Goal: Book appointment/travel/reservation

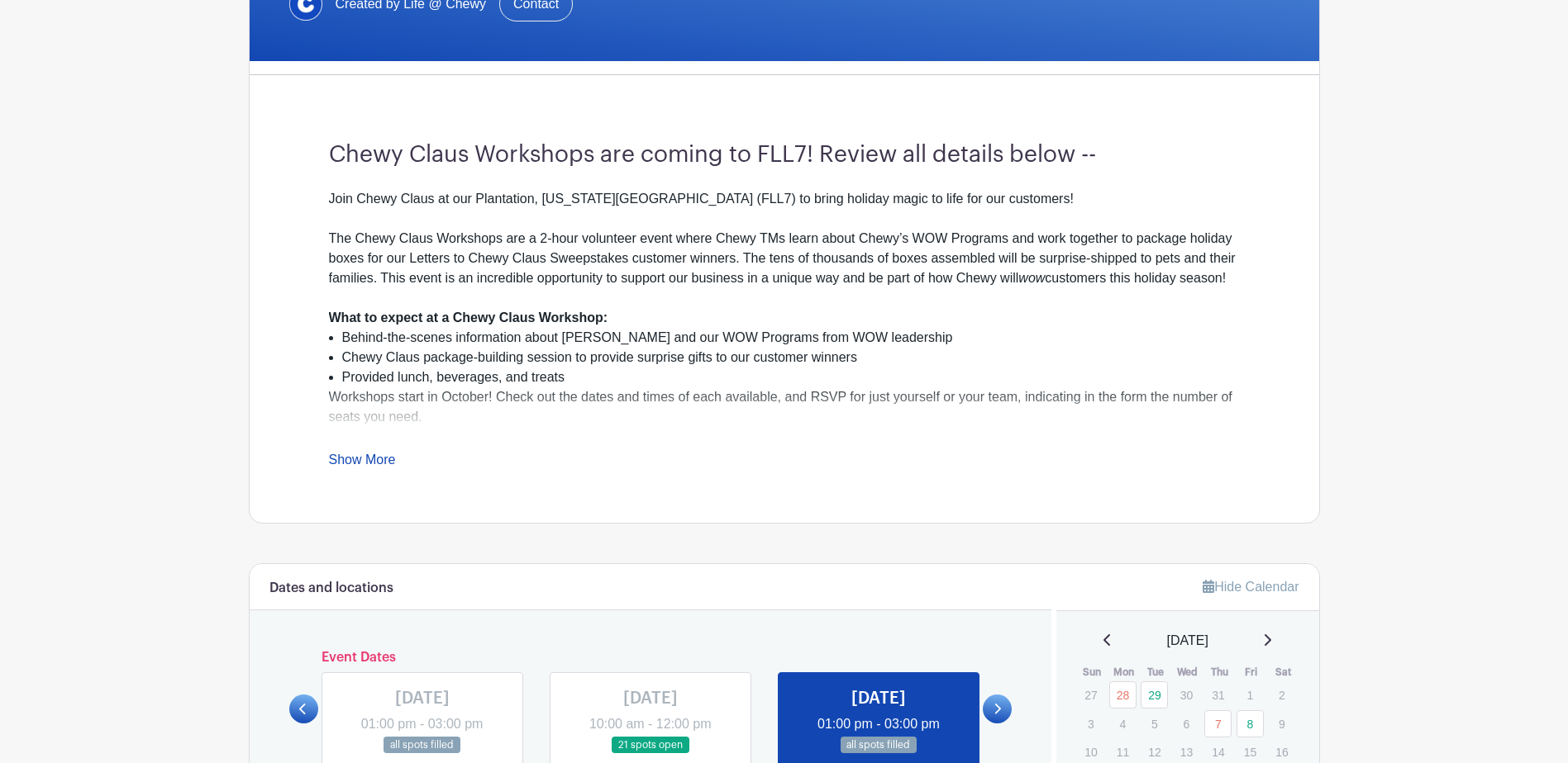
scroll to position [716, 0]
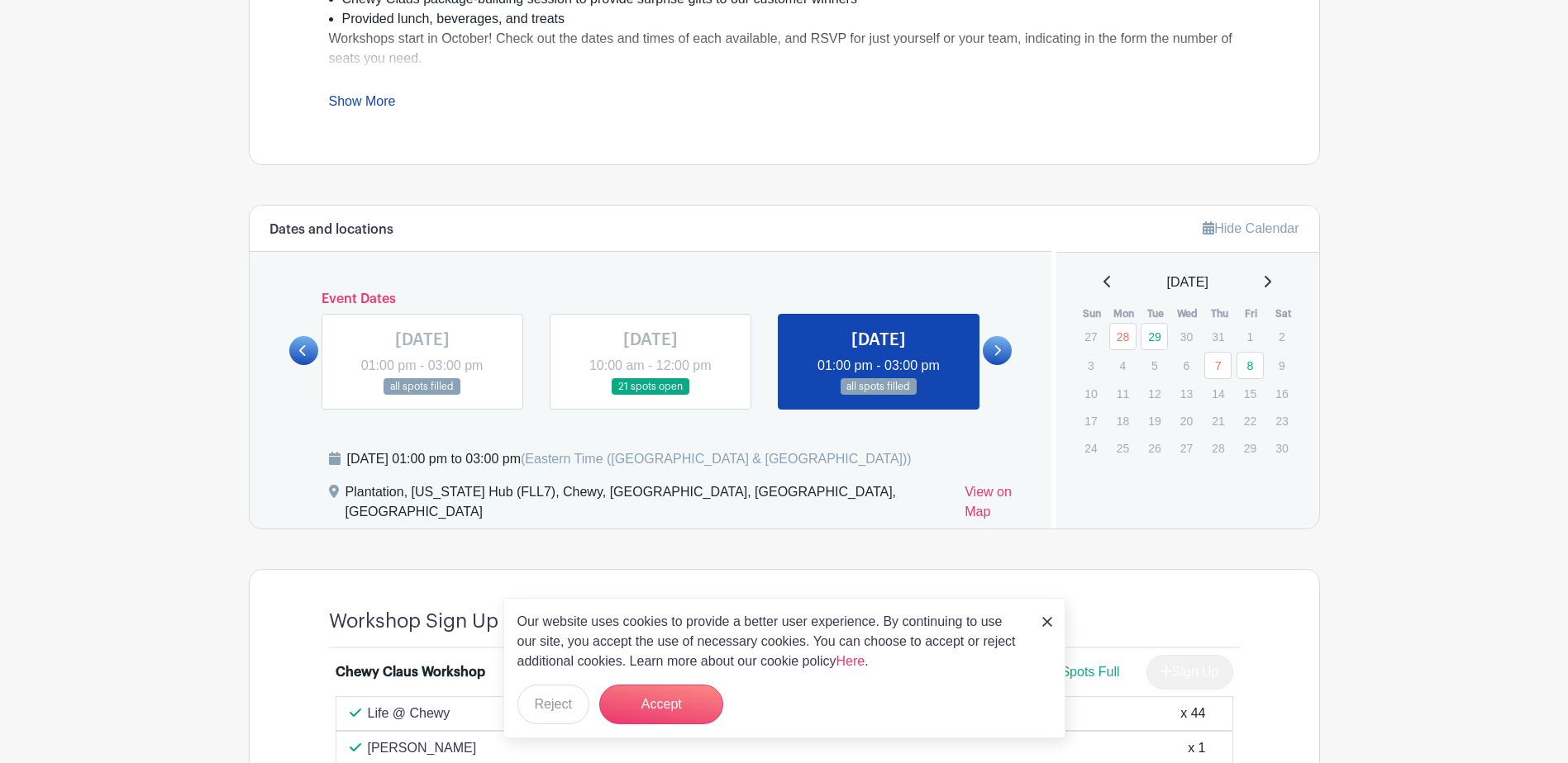
click at [1005, 349] on link at bounding box center [997, 351] width 29 height 29
click at [997, 352] on icon at bounding box center [997, 350] width 8 height 12
click at [651, 396] on link at bounding box center [651, 396] width 0 height 0
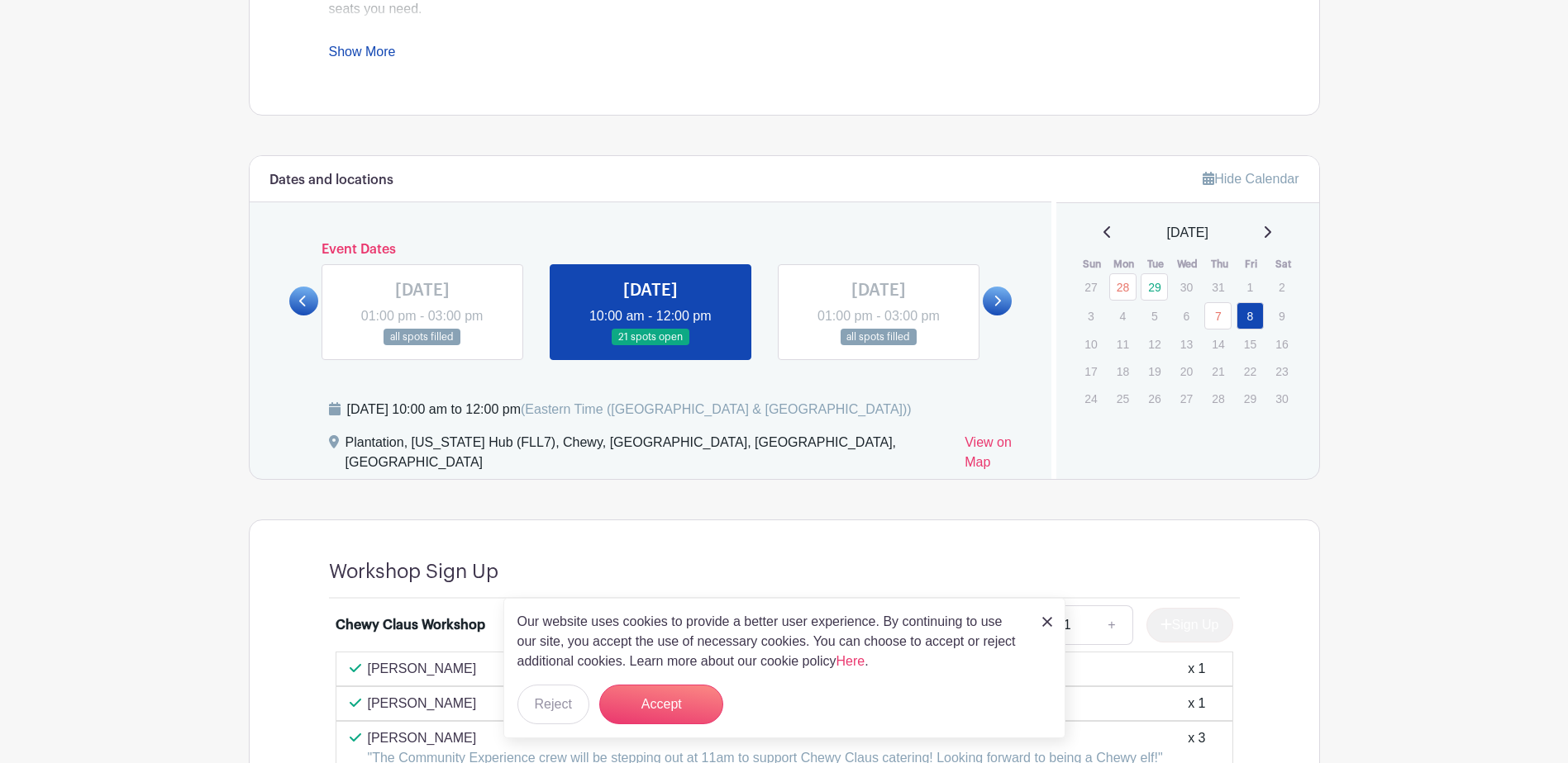
scroll to position [716, 0]
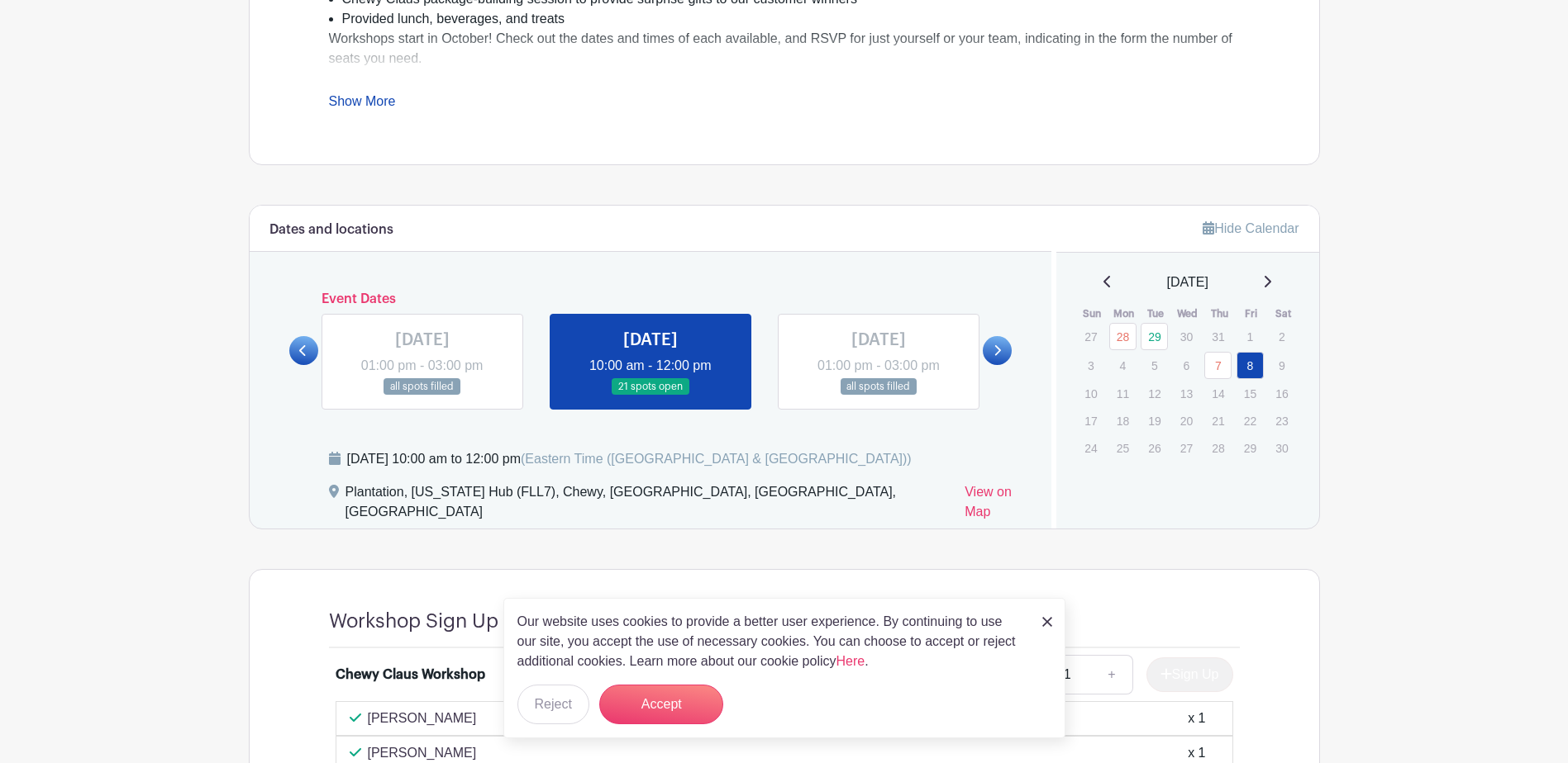
click at [422, 396] on link at bounding box center [422, 396] width 0 height 0
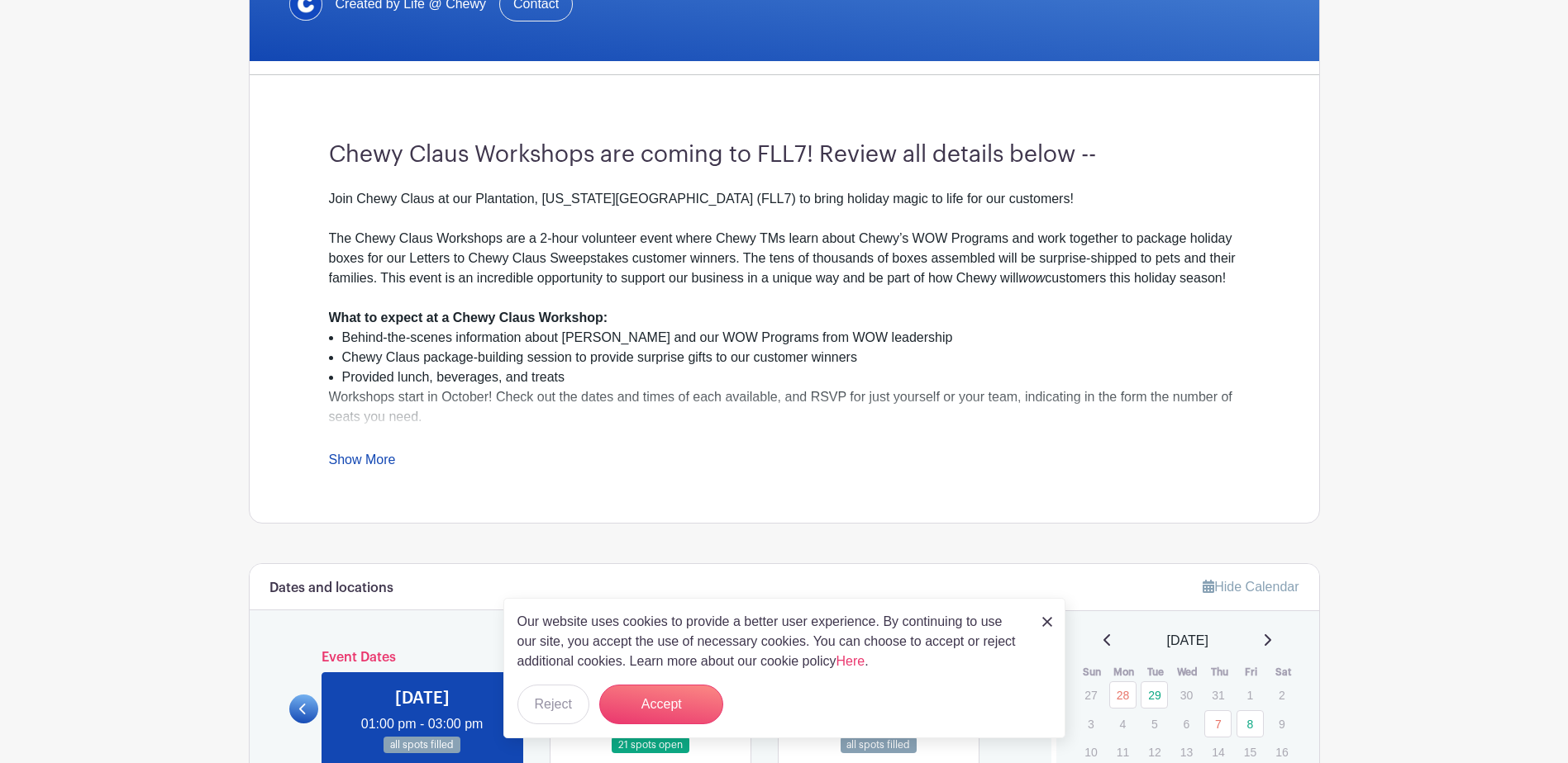
scroll to position [716, 0]
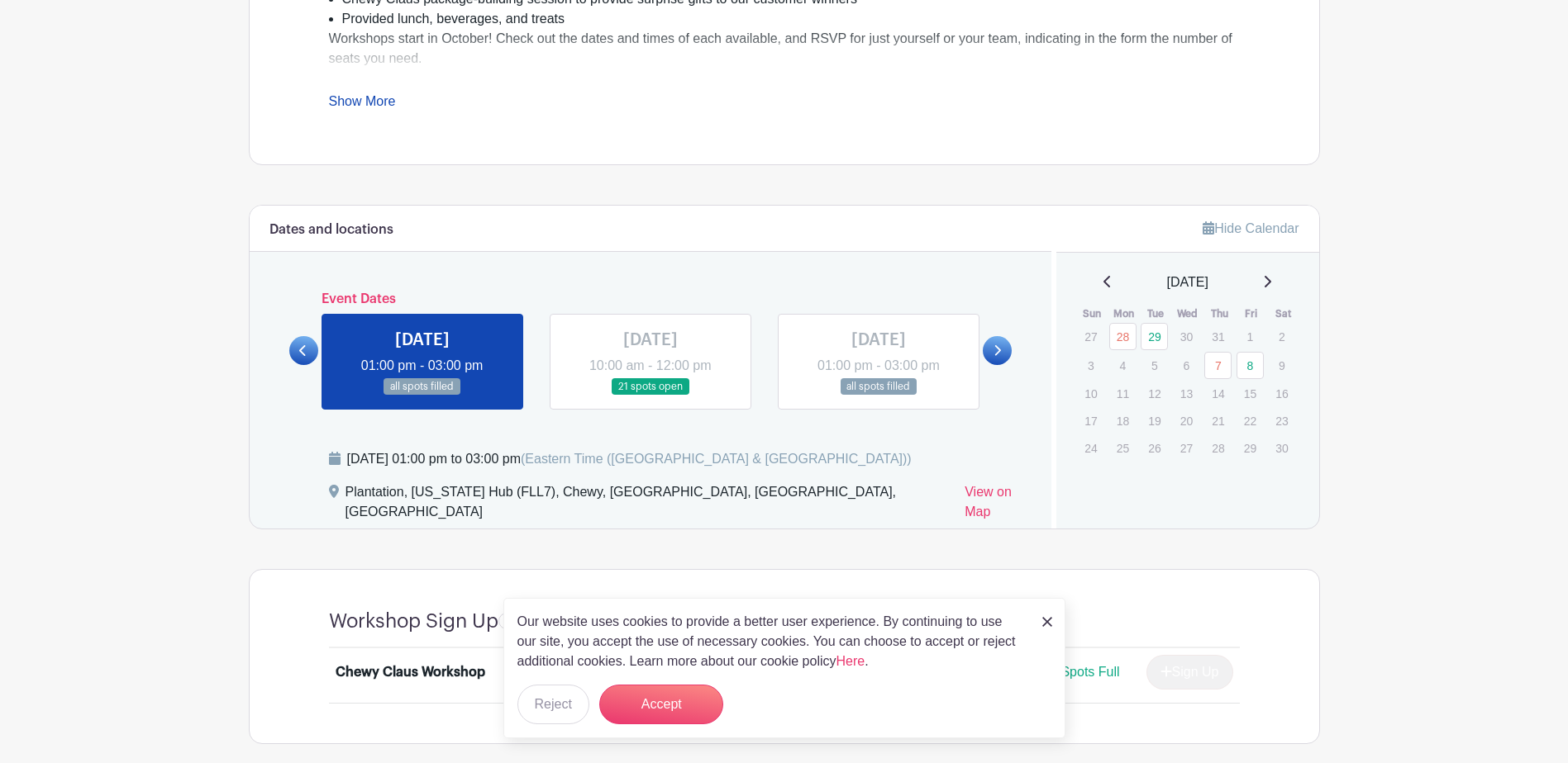
click at [991, 352] on link at bounding box center [997, 351] width 29 height 29
click at [301, 359] on link at bounding box center [303, 351] width 29 height 29
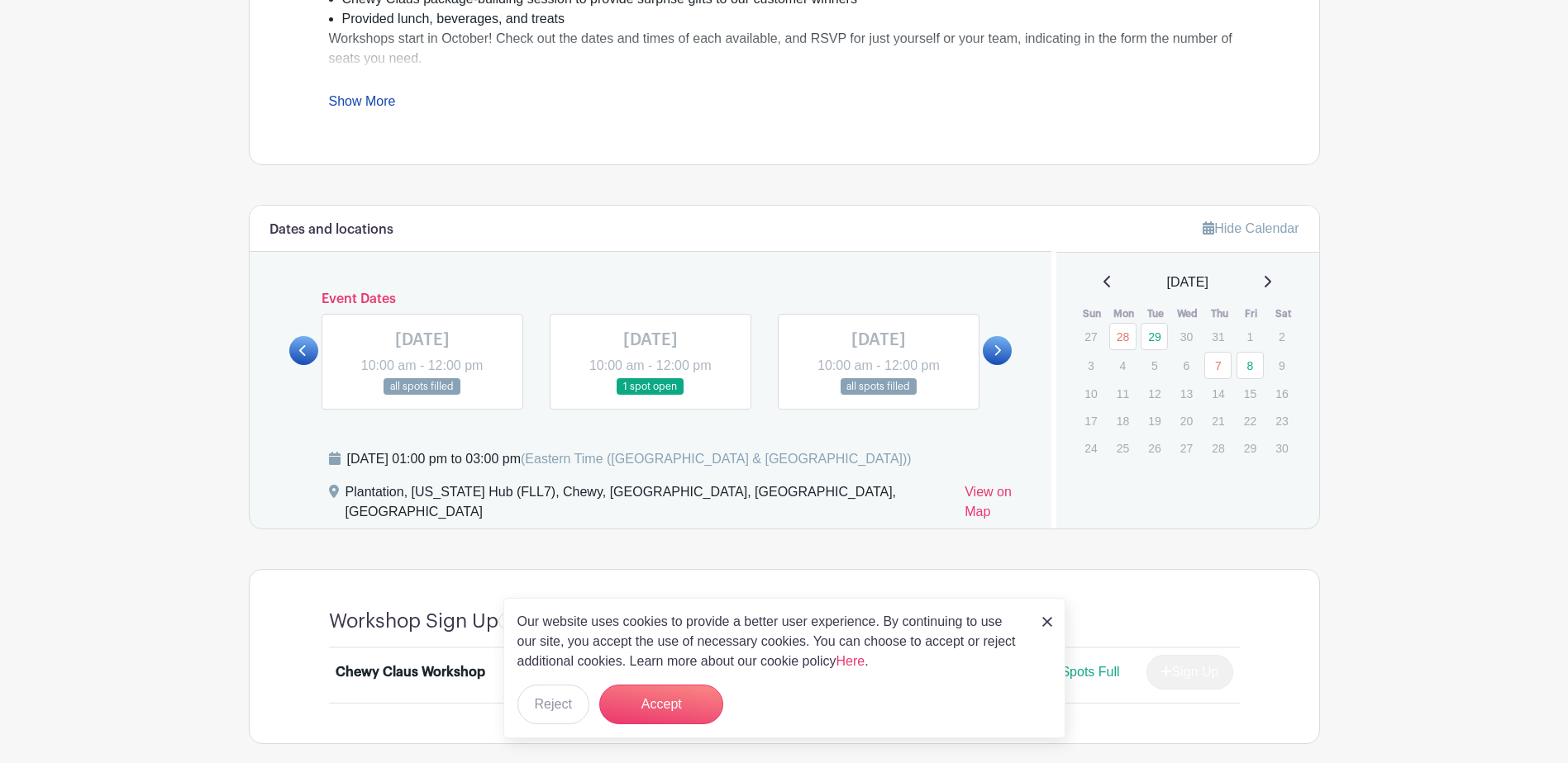
click at [301, 353] on icon at bounding box center [302, 350] width 7 height 11
click at [878, 396] on link at bounding box center [878, 396] width 0 height 0
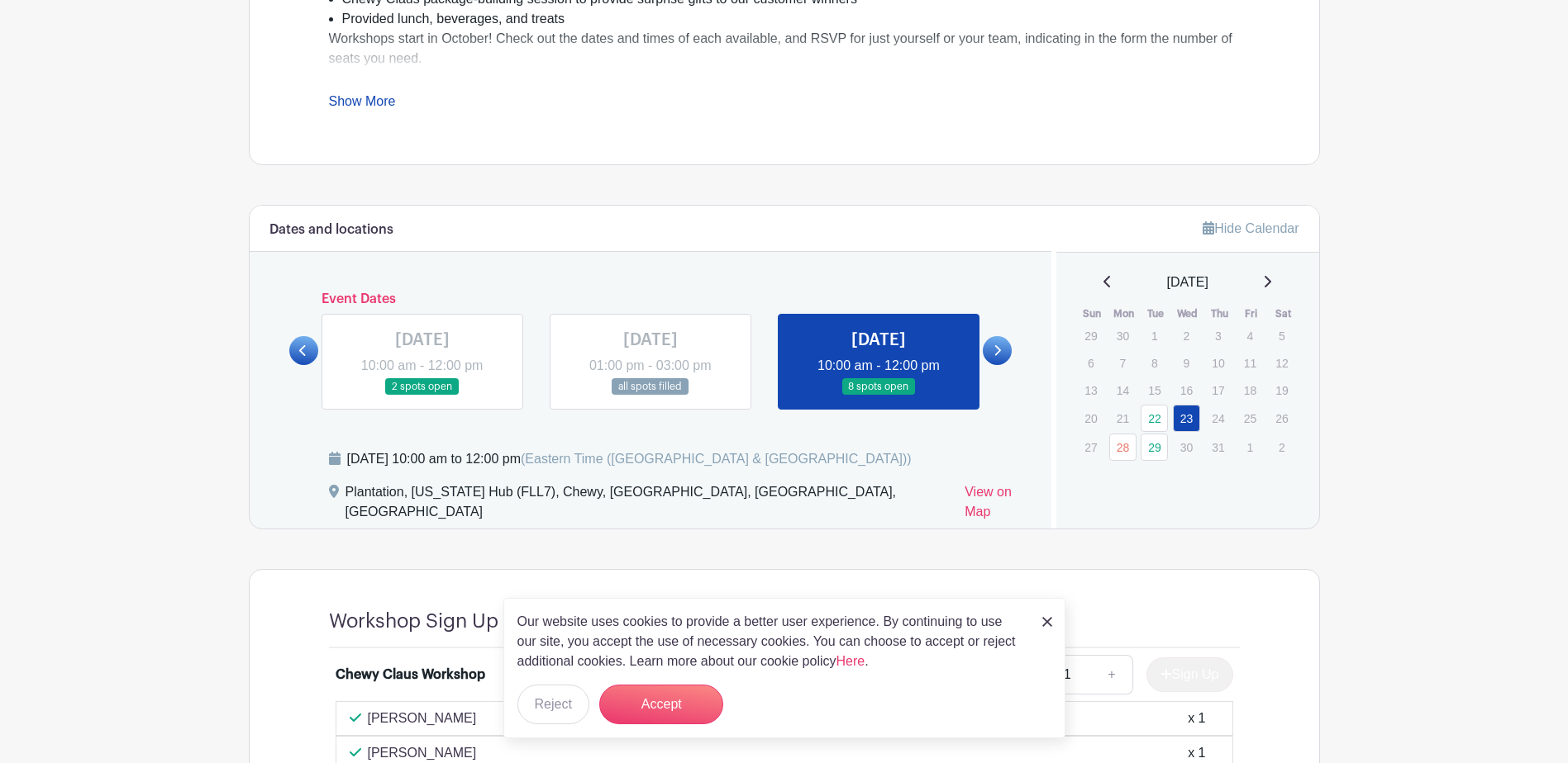
click at [1049, 621] on img at bounding box center [1047, 621] width 10 height 10
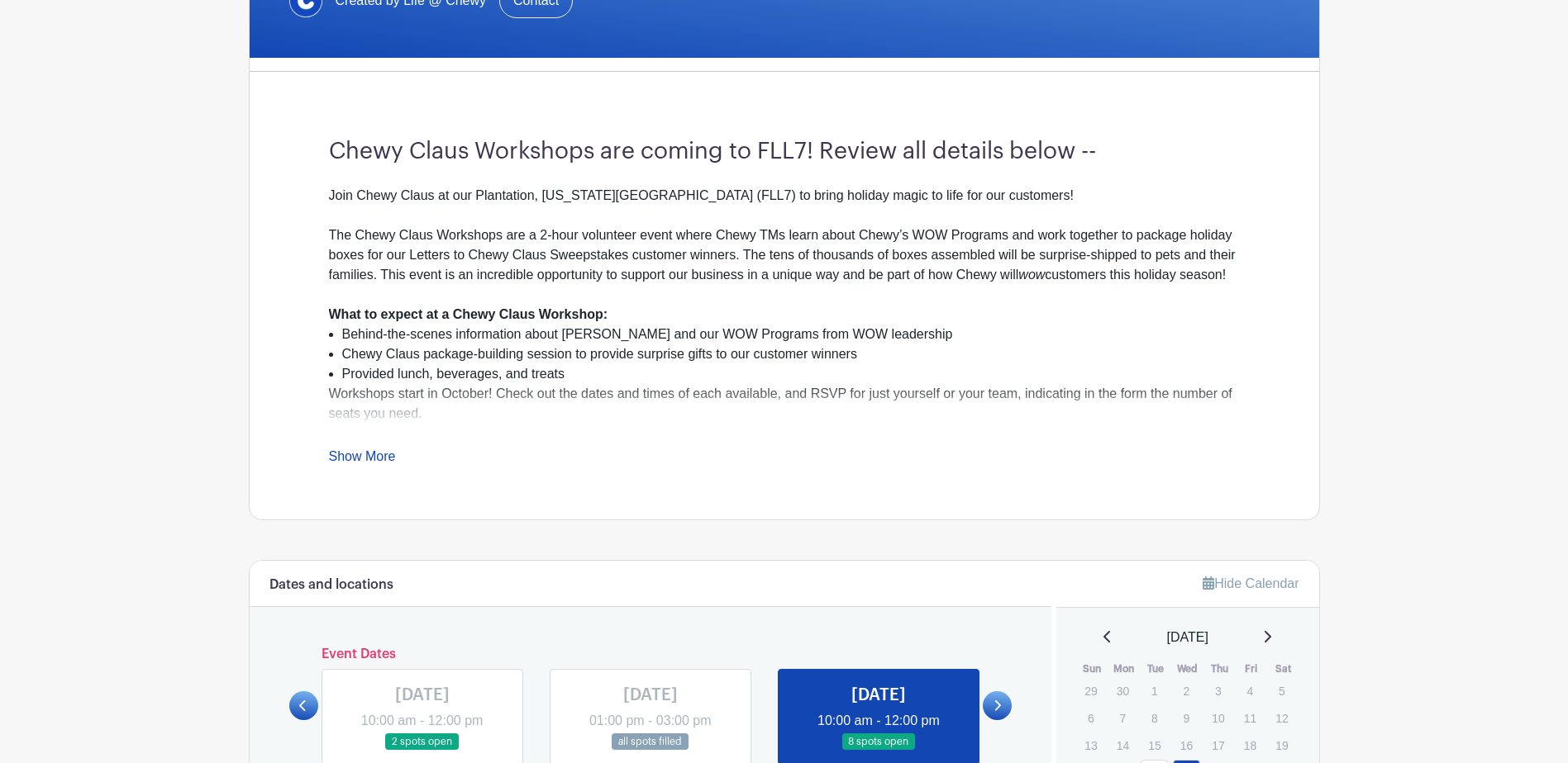
scroll to position [716, 0]
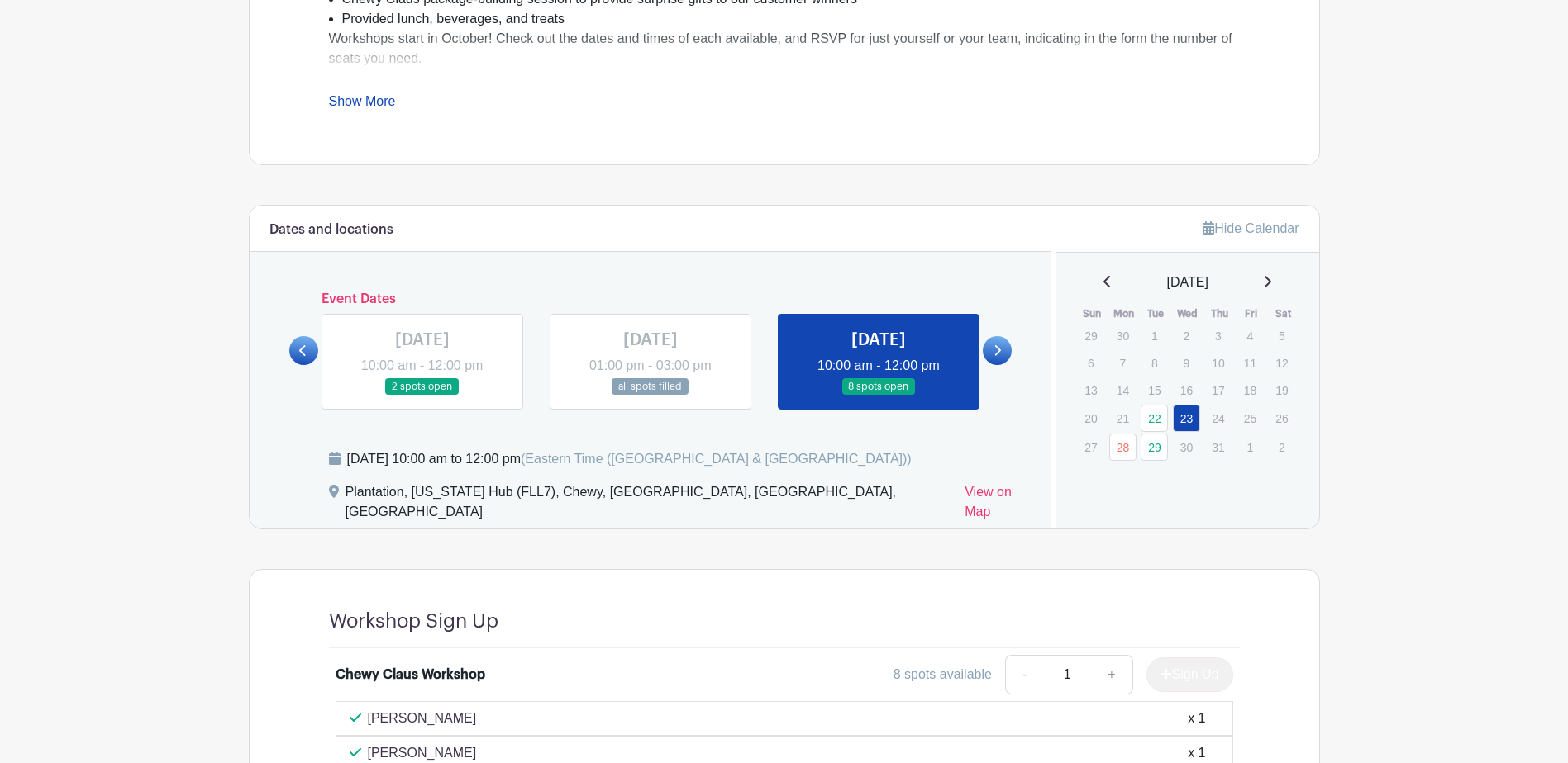
click at [422, 396] on link at bounding box center [422, 396] width 0 height 0
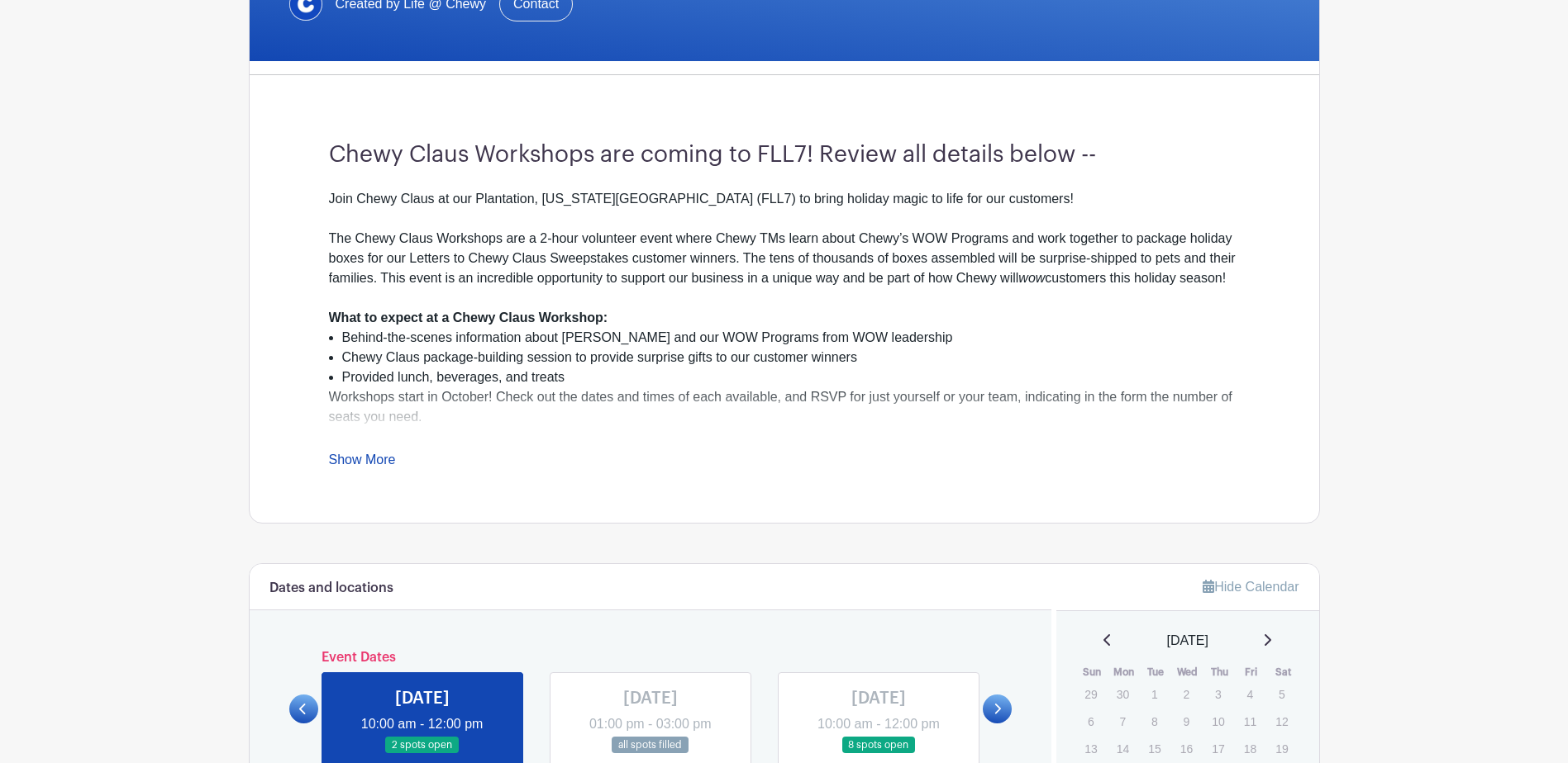
scroll to position [716, 0]
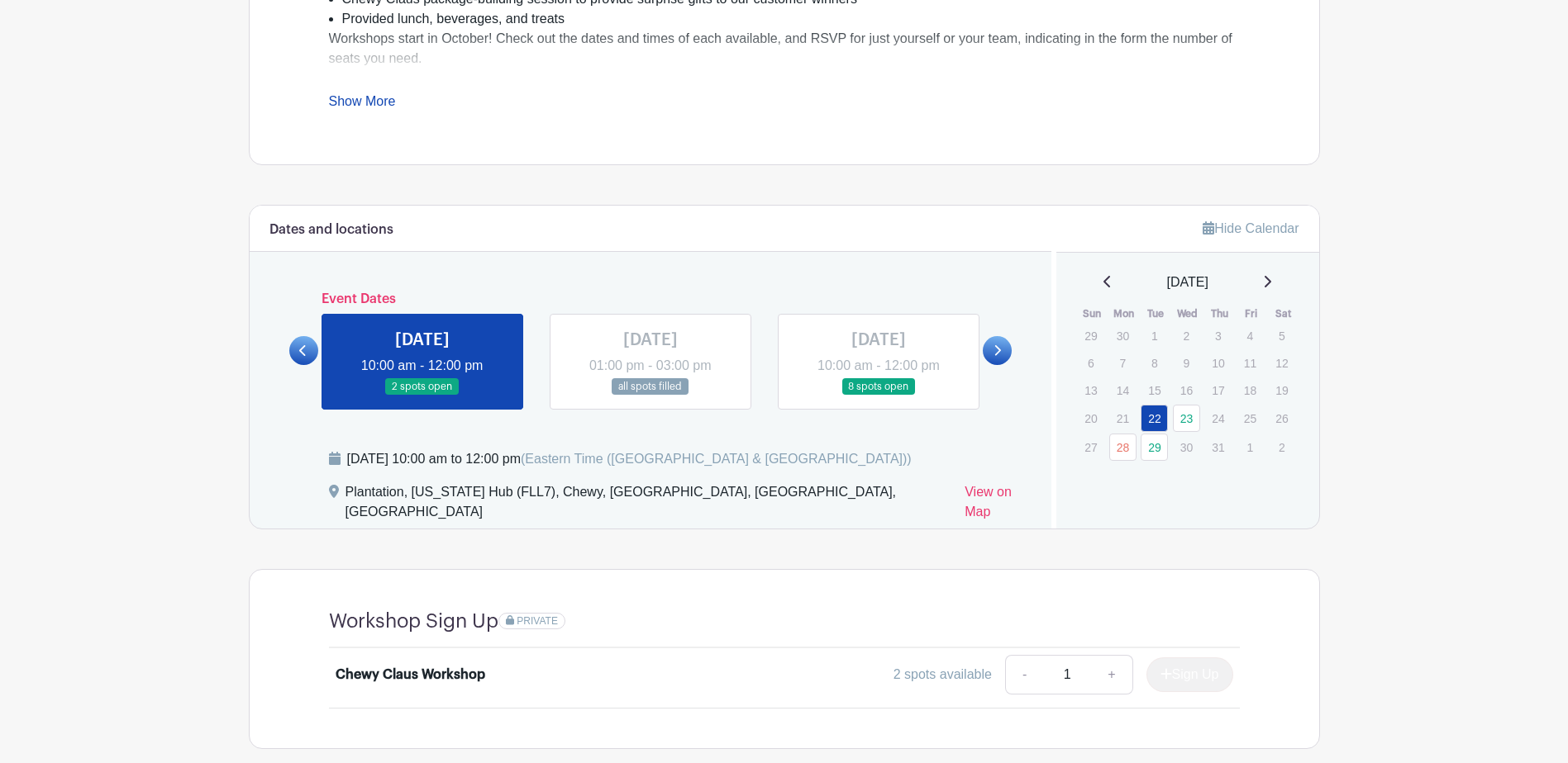
click at [308, 355] on link at bounding box center [303, 351] width 29 height 29
click at [297, 344] on link at bounding box center [303, 351] width 29 height 29
click at [1017, 348] on div "Dates and locations Event Dates [DATE] 10:00 am - 12:00 pm 2 spots open [DATE] …" at bounding box center [651, 367] width 803 height 323
click at [1006, 349] on link at bounding box center [997, 351] width 29 height 29
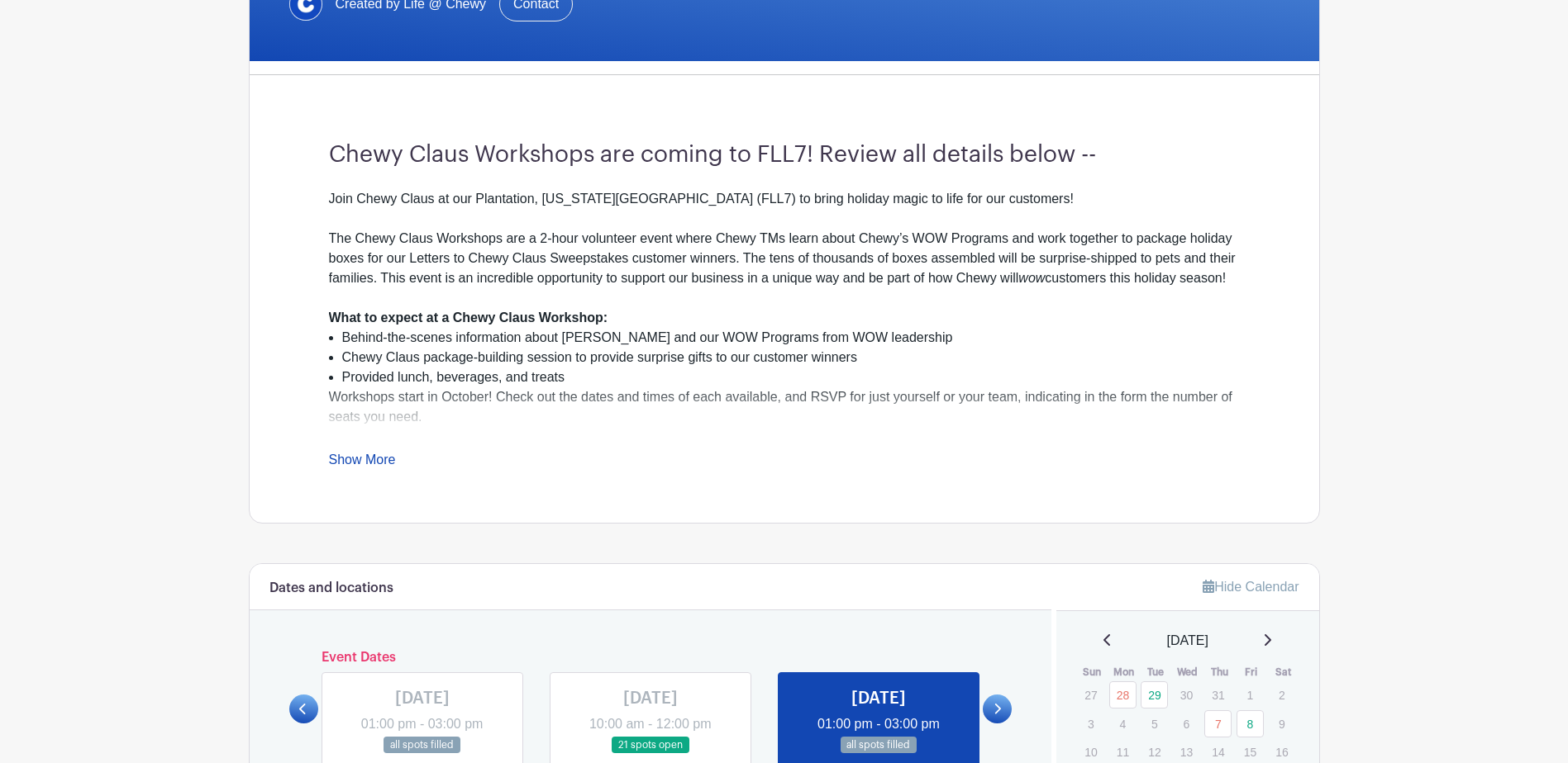
scroll to position [716, 0]
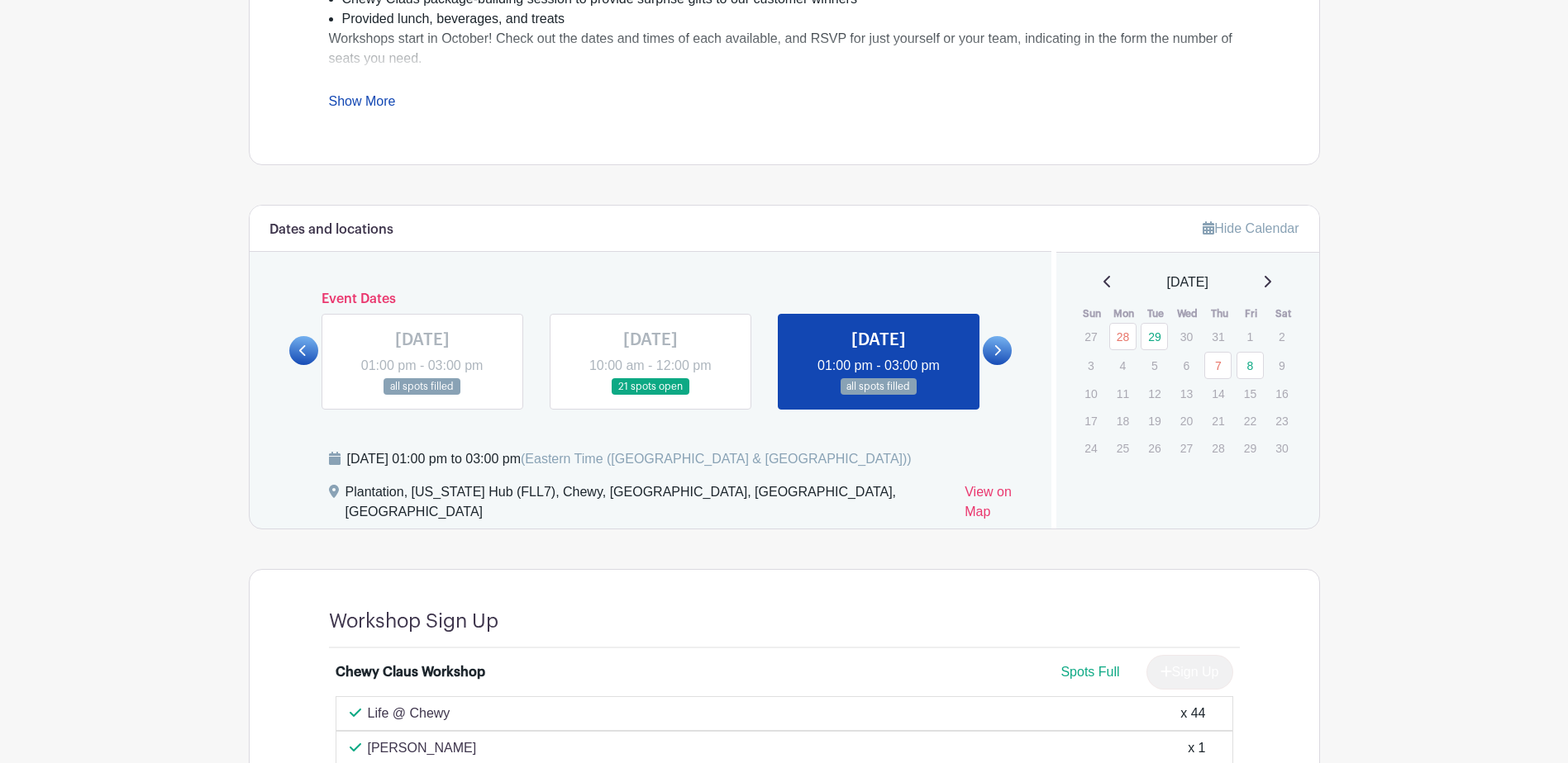
click at [291, 338] on div at bounding box center [303, 351] width 29 height 29
click at [1103, 286] on icon at bounding box center [1107, 282] width 9 height 13
click at [1157, 422] on link "22" at bounding box center [1154, 418] width 28 height 28
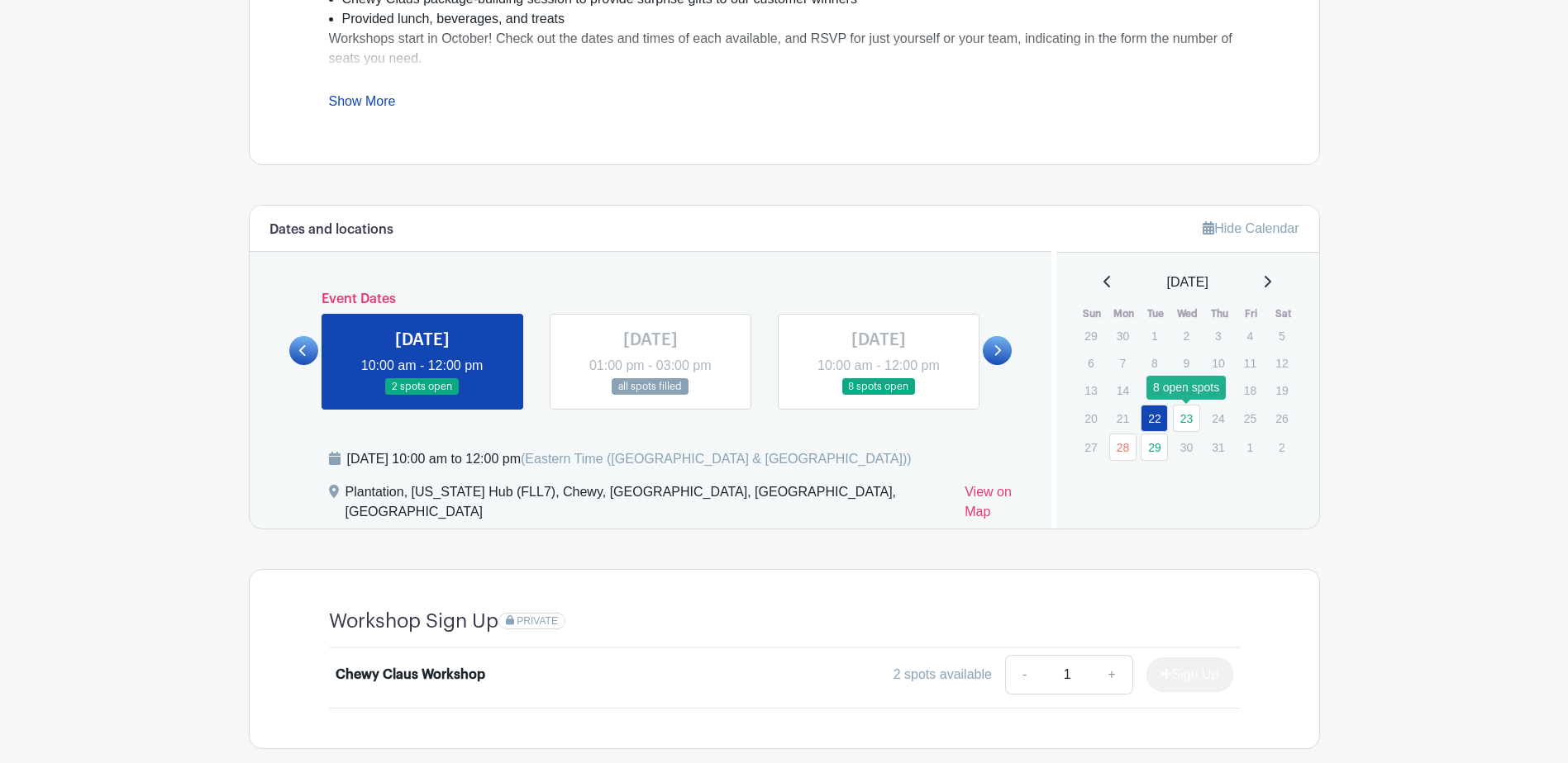
click at [1187, 419] on link "23" at bounding box center [1186, 418] width 28 height 28
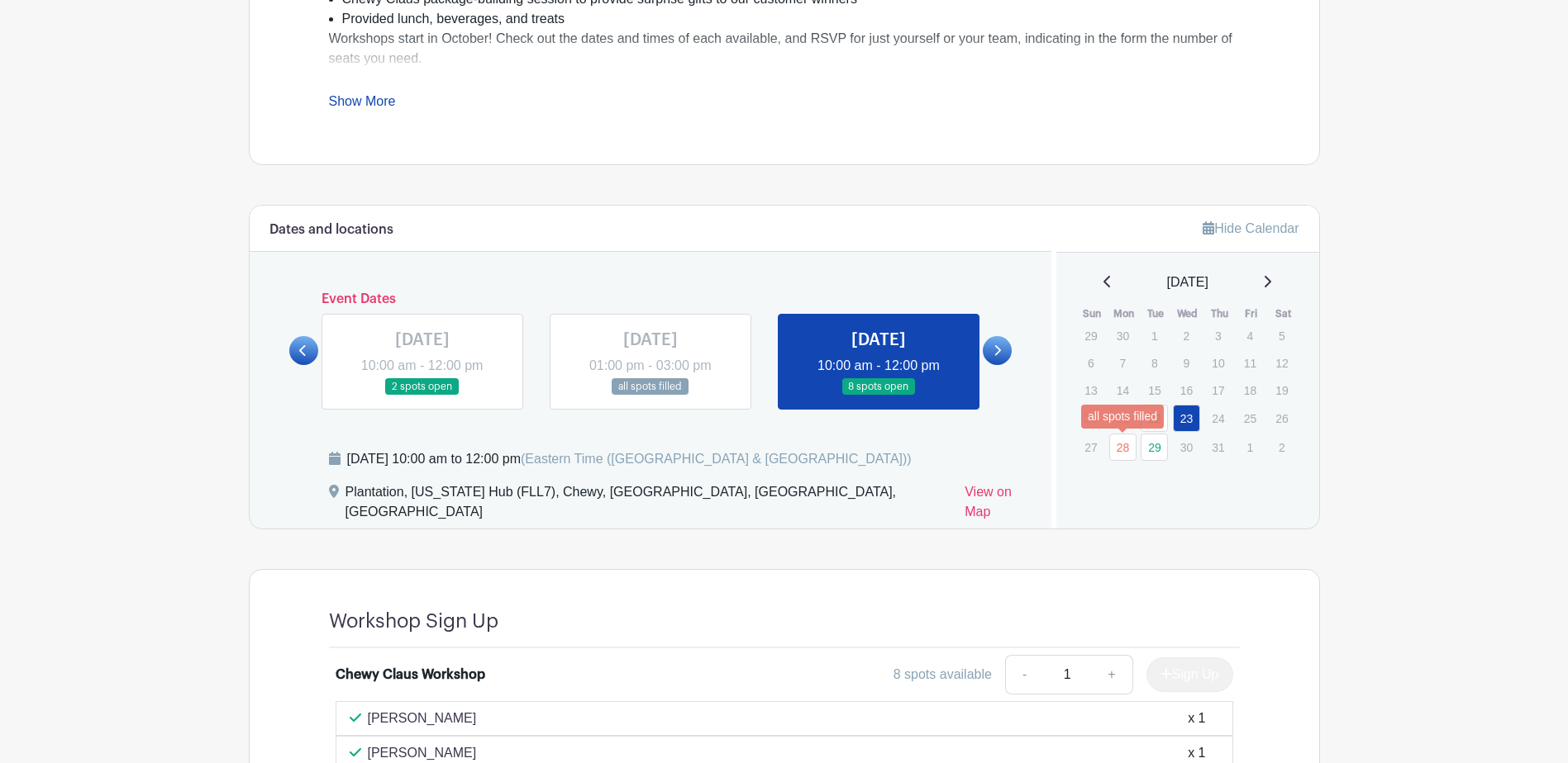
click at [1125, 450] on link "28" at bounding box center [1122, 447] width 28 height 28
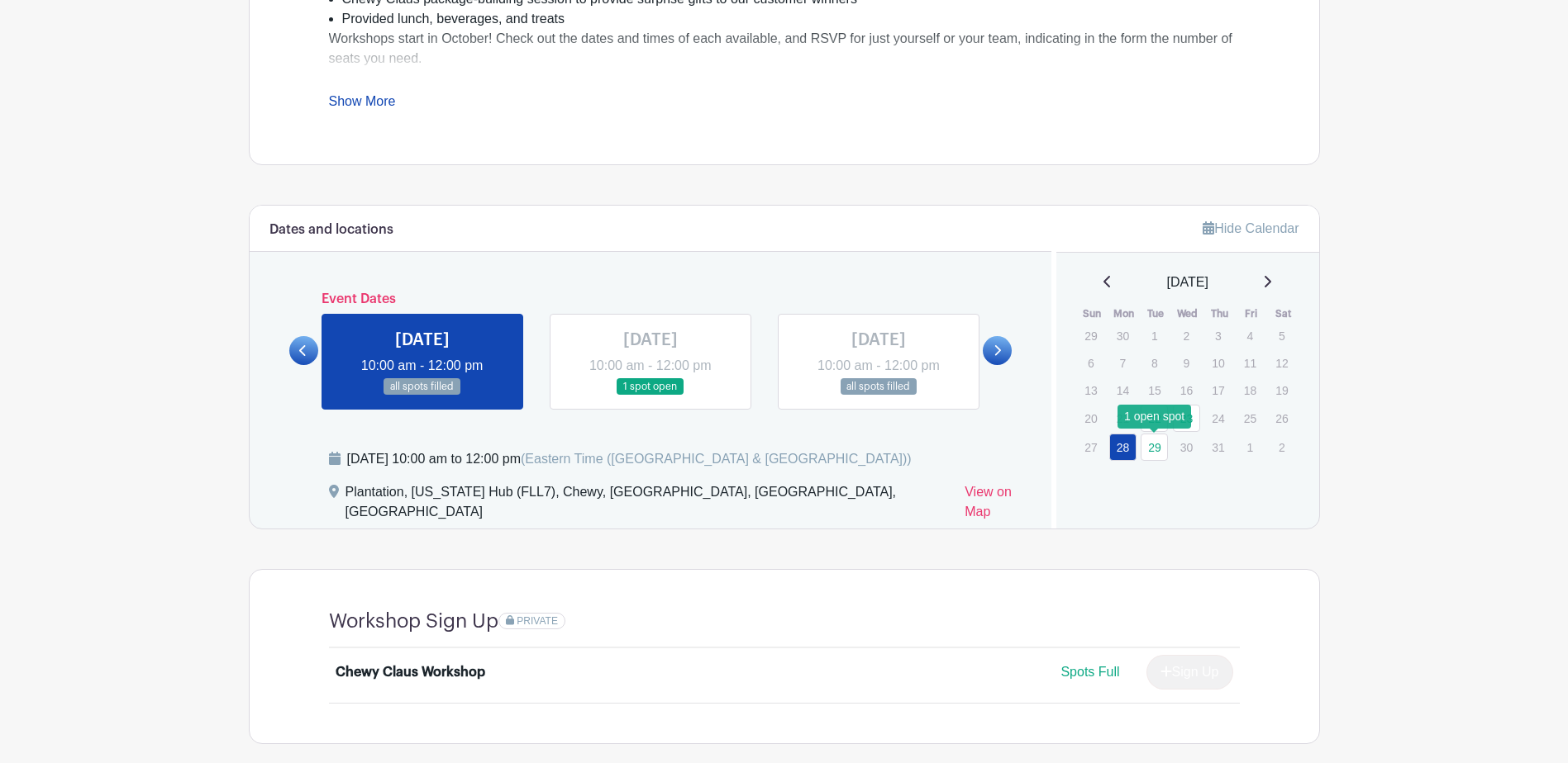
click at [1151, 450] on link "29" at bounding box center [1154, 447] width 28 height 28
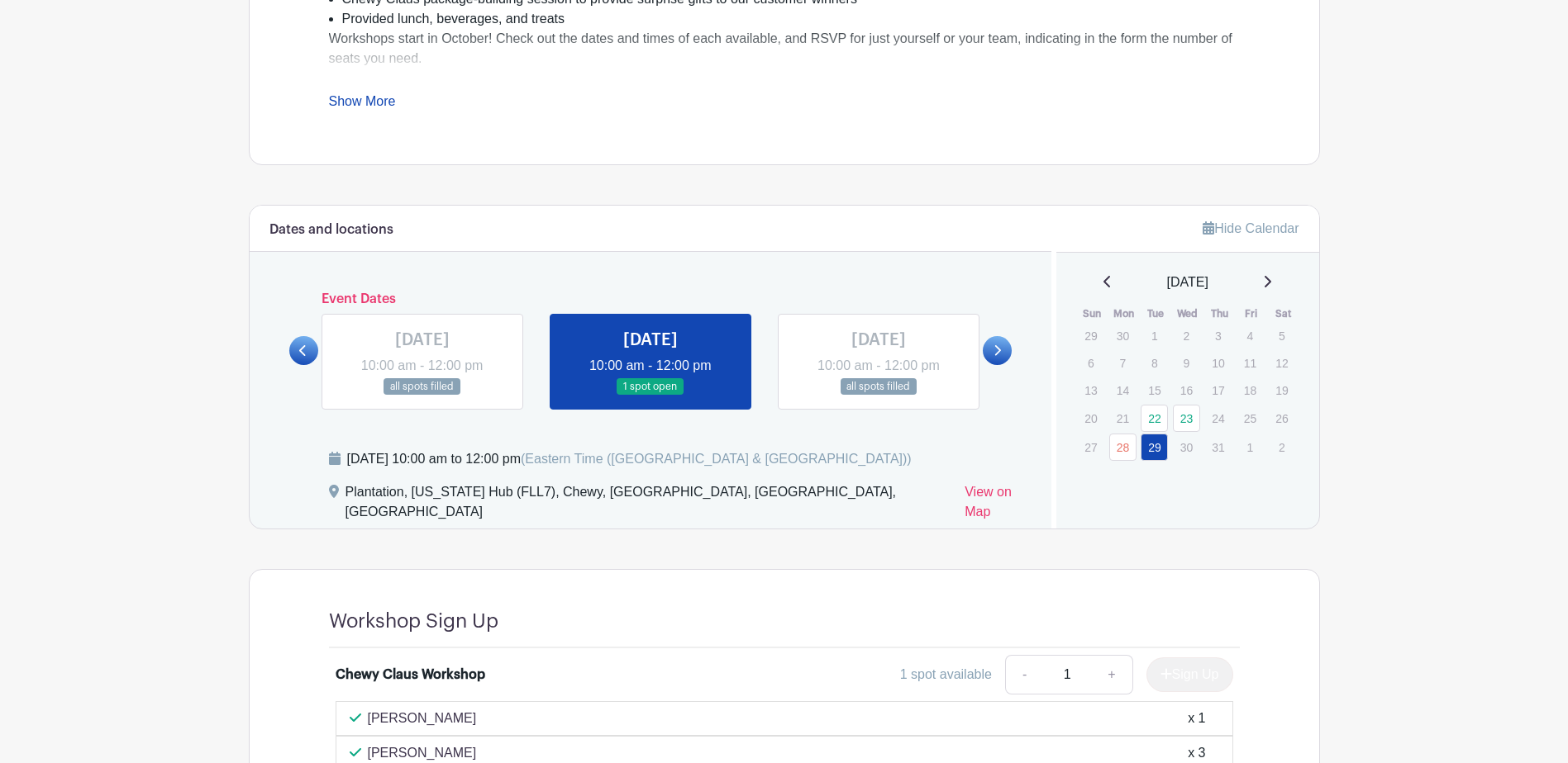
click at [1003, 357] on link at bounding box center [997, 351] width 29 height 29
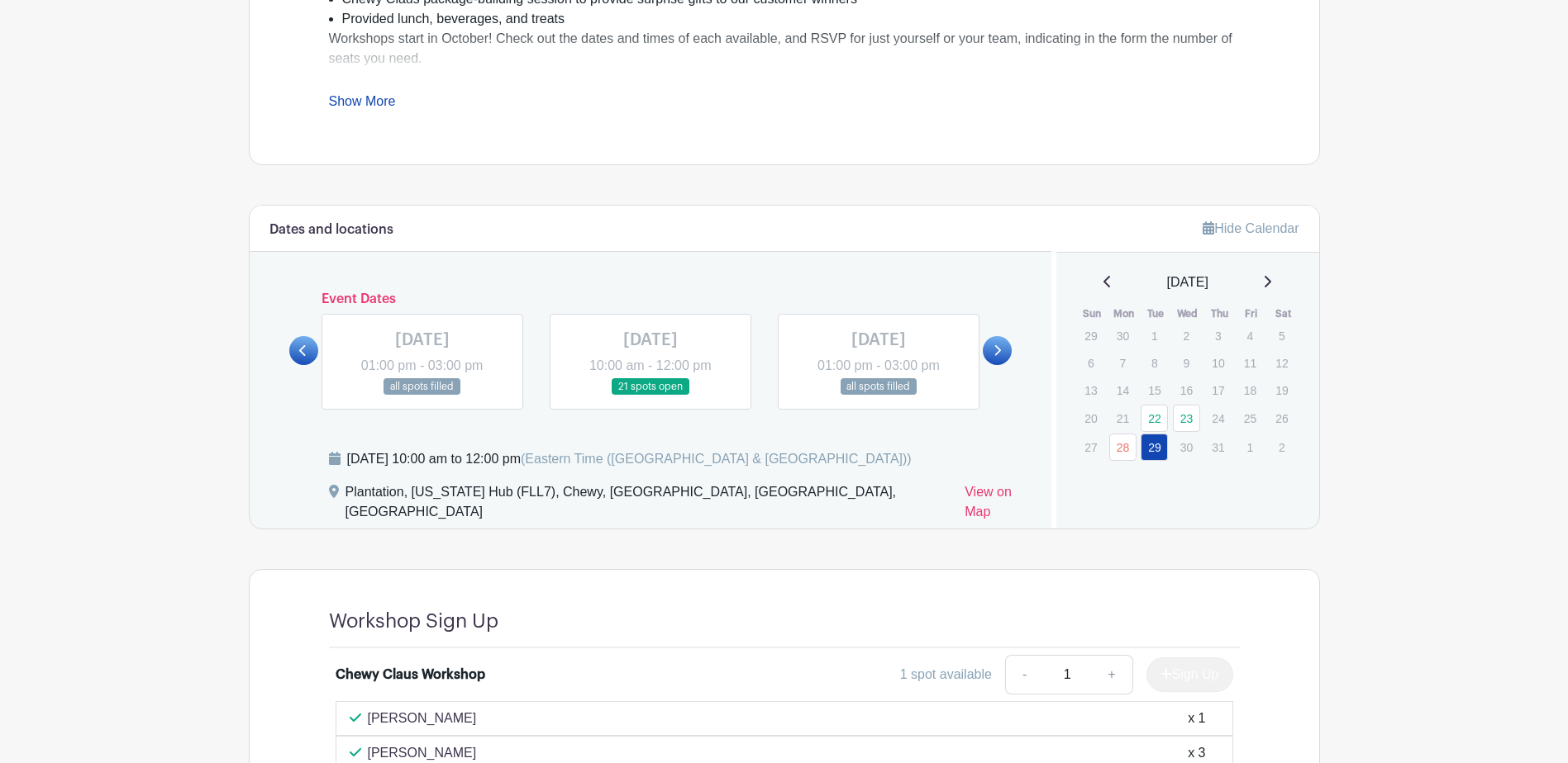
click at [1266, 278] on div "[DATE]" at bounding box center [1187, 282] width 223 height 20
click at [1269, 278] on div "[DATE]" at bounding box center [1187, 282] width 223 height 20
click at [1278, 278] on div "[DATE]" at bounding box center [1187, 282] width 223 height 20
click at [1271, 278] on icon at bounding box center [1268, 282] width 7 height 11
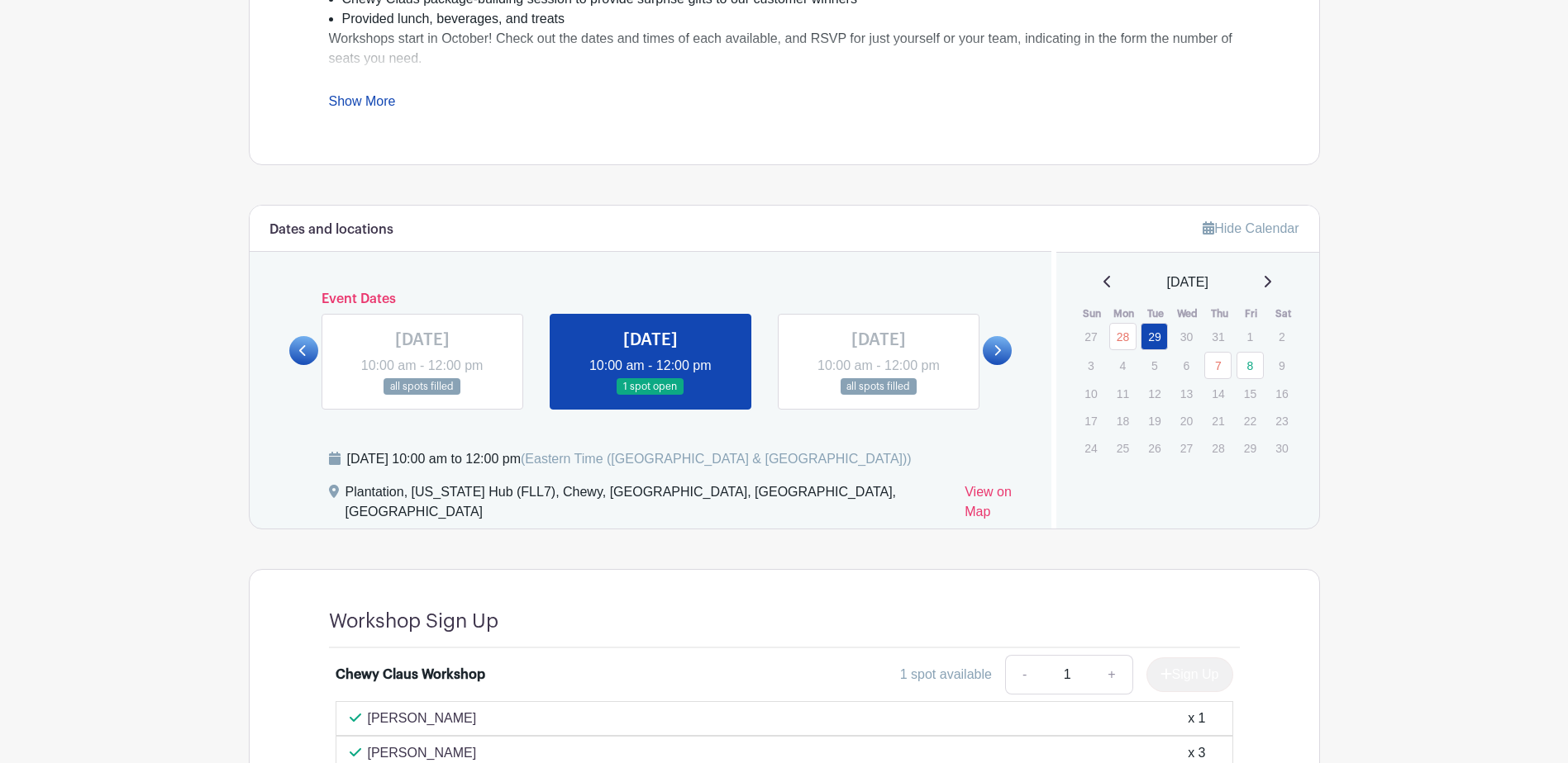
click at [1103, 284] on icon at bounding box center [1107, 282] width 9 height 13
click at [1268, 289] on div "[DATE]" at bounding box center [1187, 282] width 223 height 20
click at [1271, 277] on icon at bounding box center [1267, 282] width 9 height 13
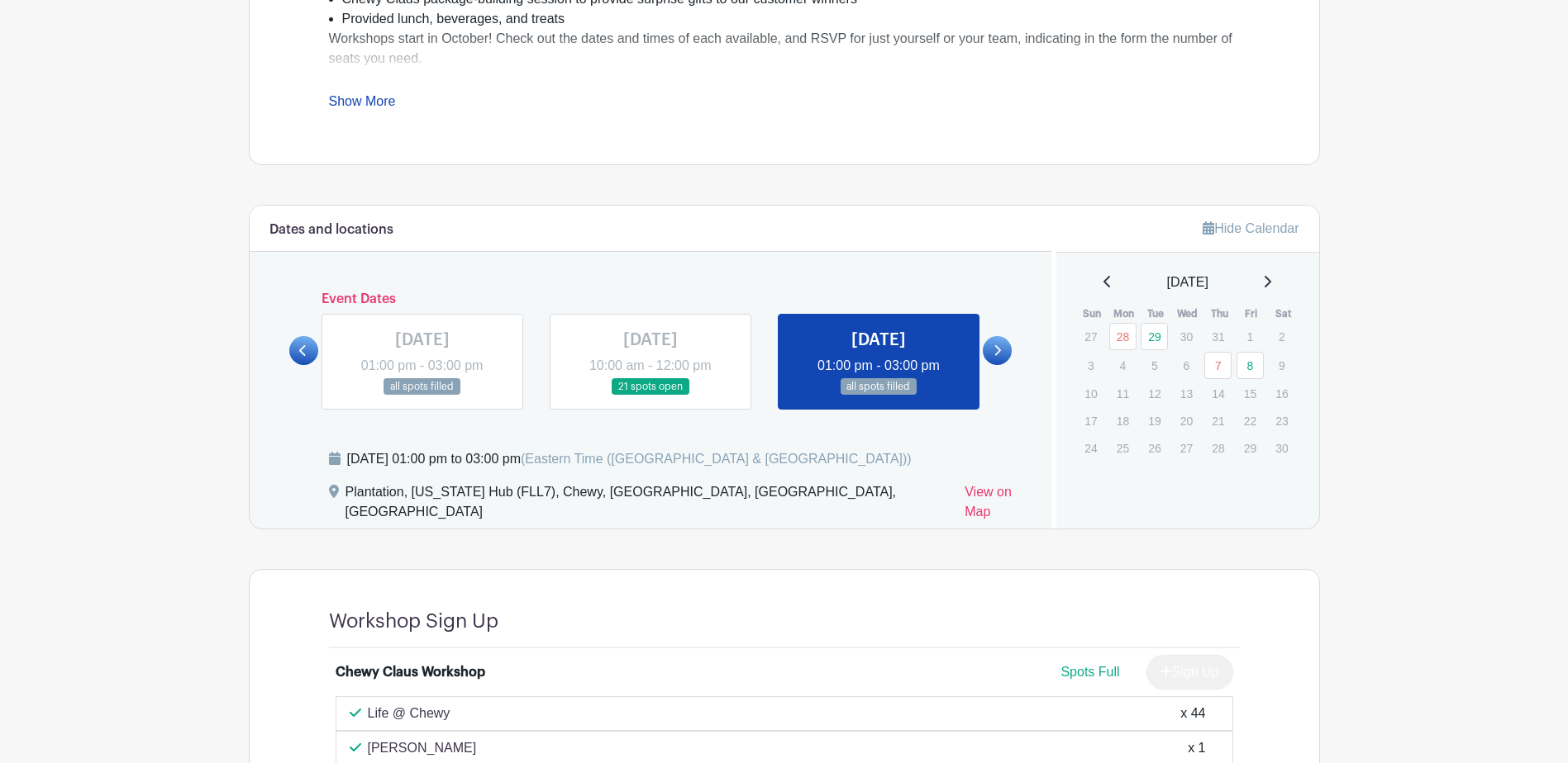
click at [1103, 284] on icon at bounding box center [1106, 282] width 7 height 11
click at [1159, 341] on p "1" at bounding box center [1154, 336] width 28 height 26
click at [1154, 332] on p "1" at bounding box center [1154, 336] width 28 height 26
click at [1180, 332] on p "2" at bounding box center [1186, 336] width 28 height 26
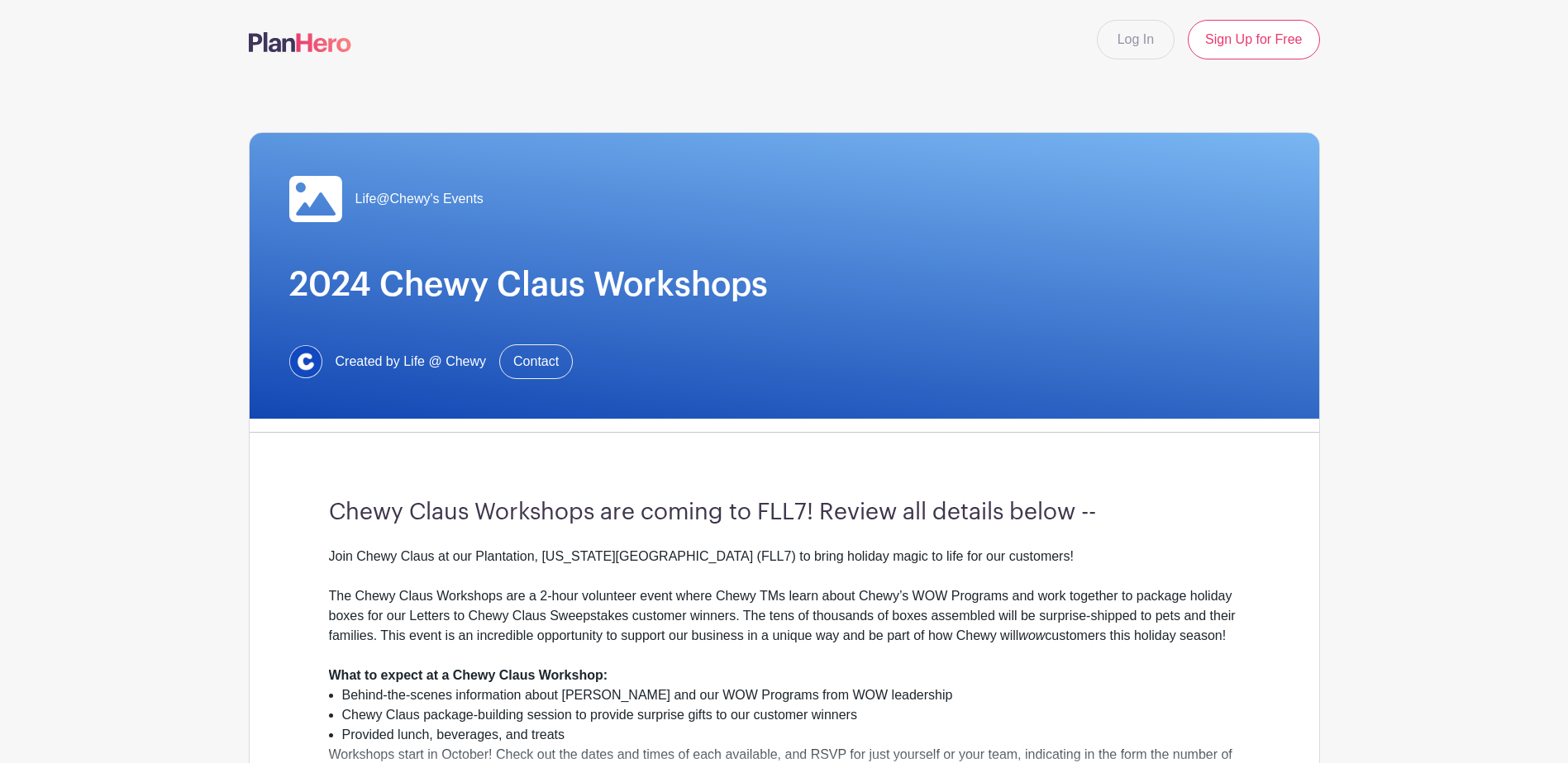
scroll to position [358, 0]
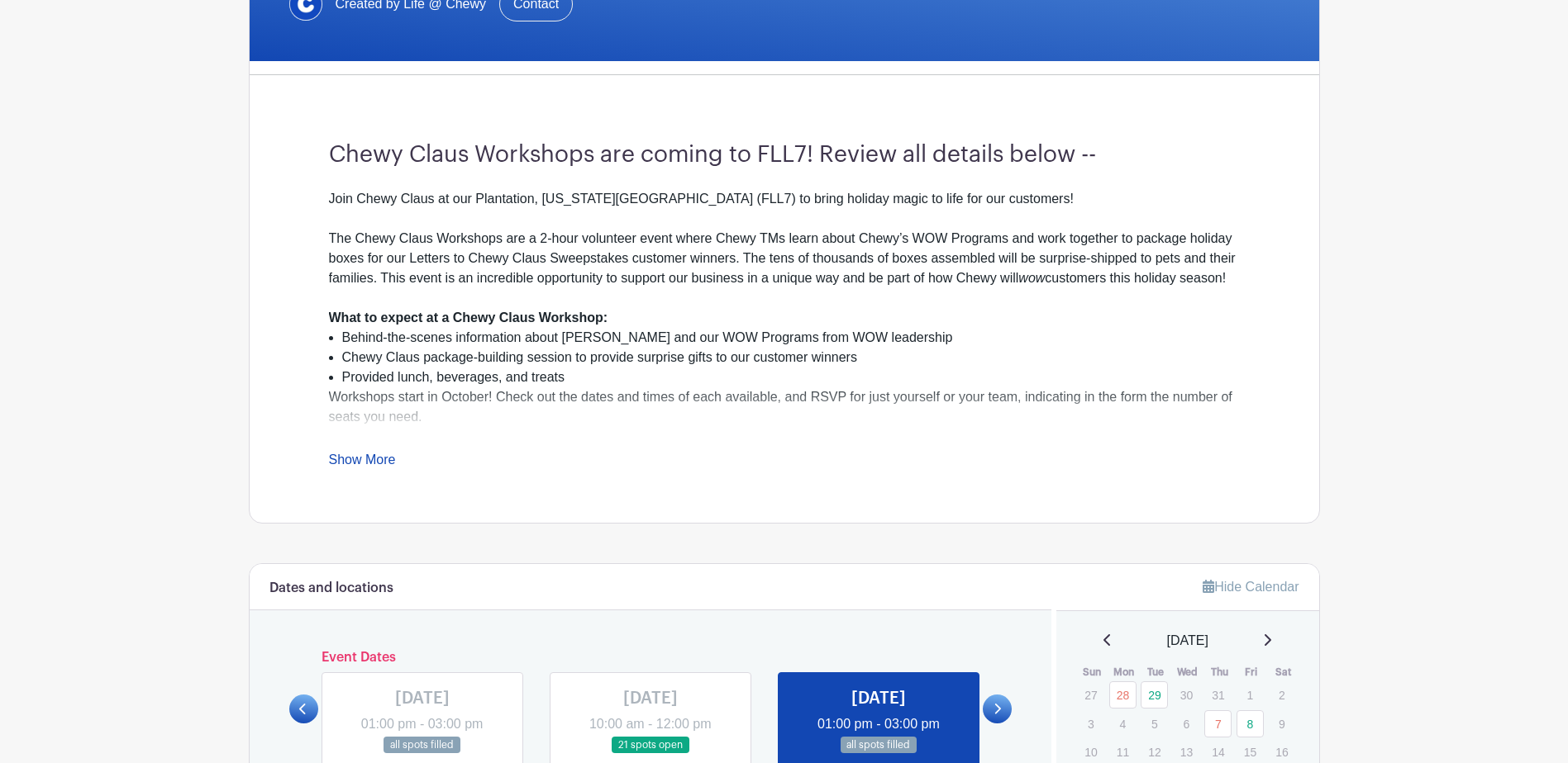
click at [335, 457] on link "Show More" at bounding box center [363, 463] width 67 height 21
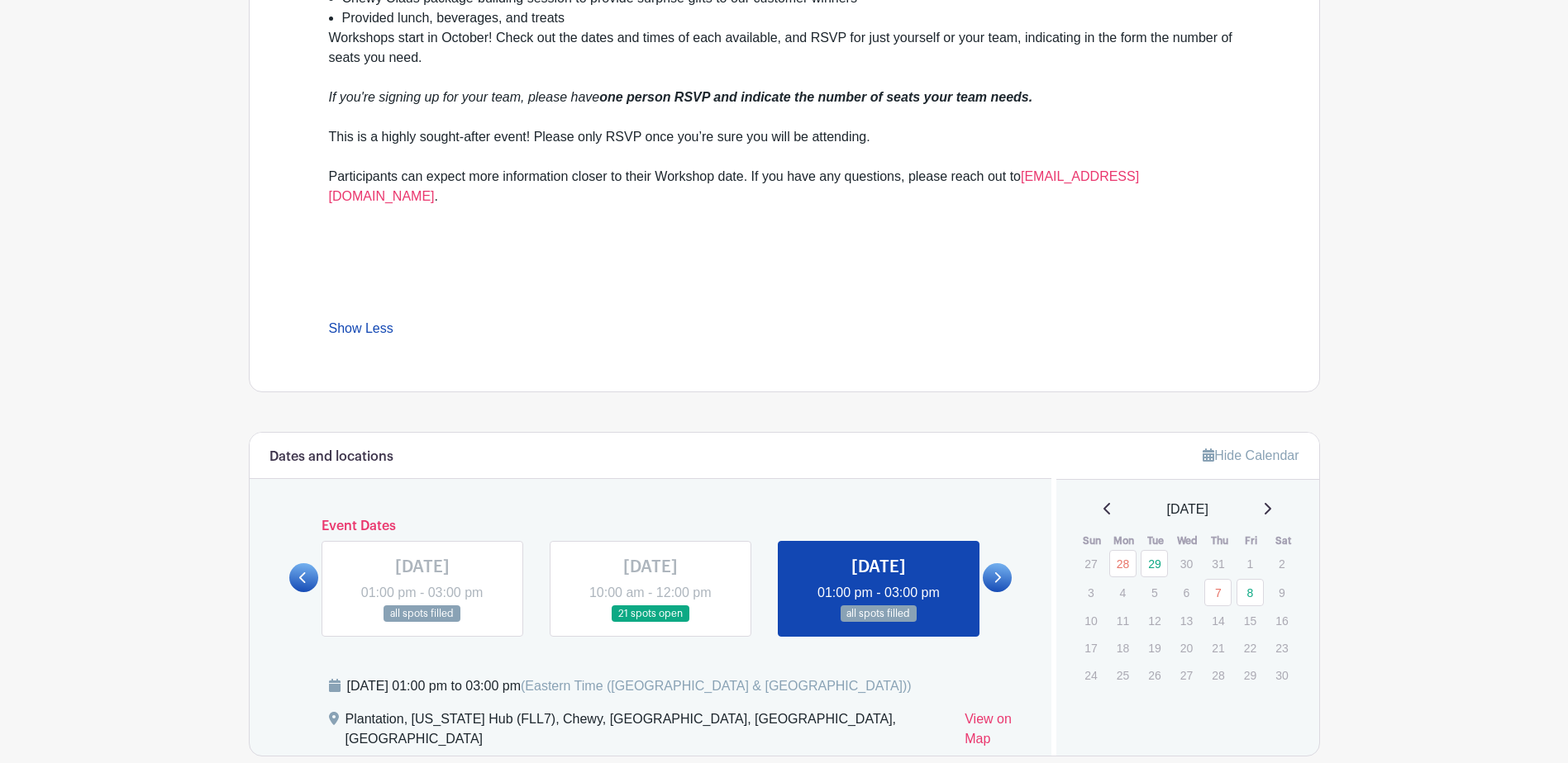
scroll to position [716, 0]
click at [297, 564] on link at bounding box center [303, 578] width 29 height 29
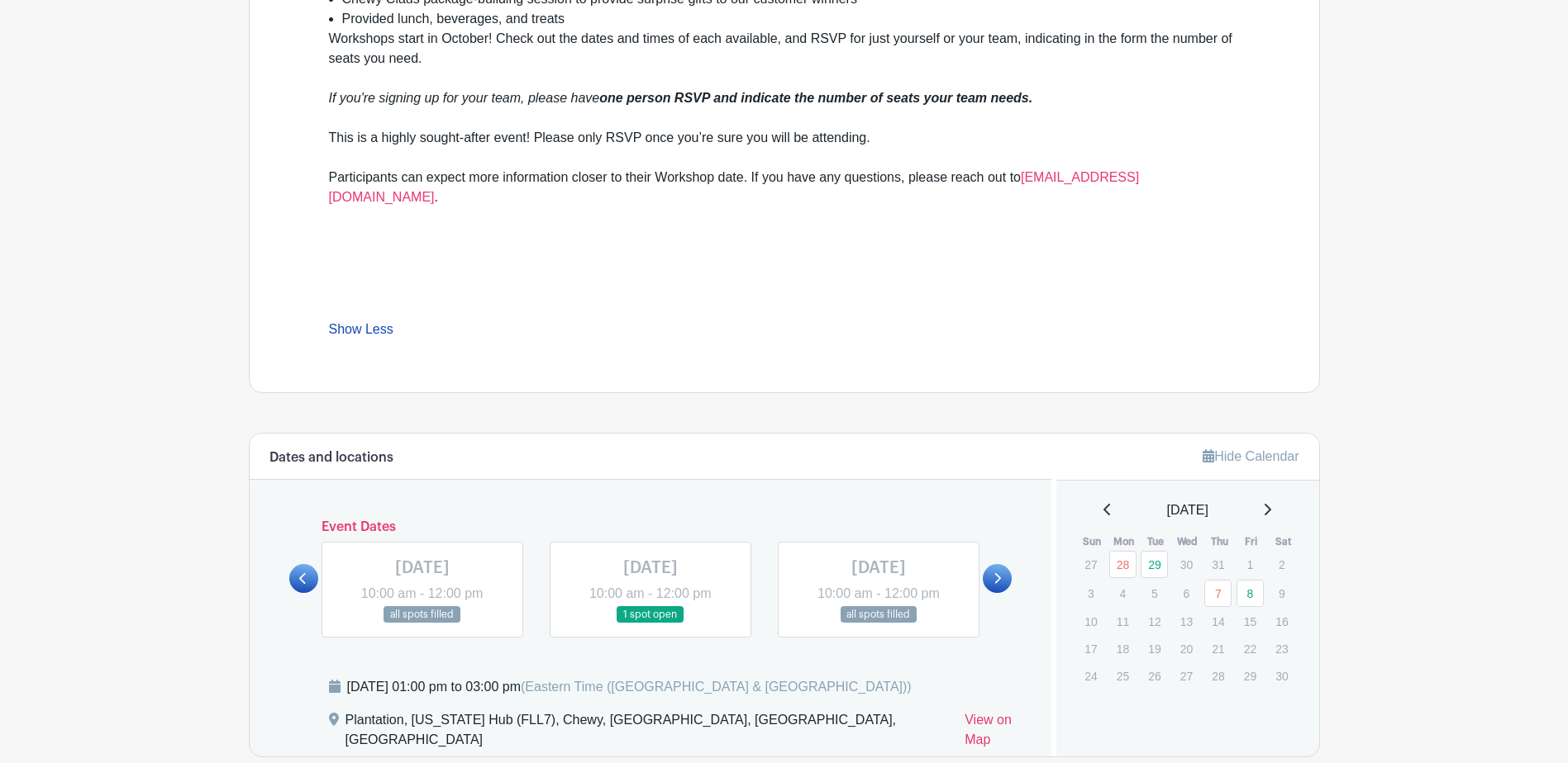
click at [297, 564] on link at bounding box center [303, 578] width 29 height 29
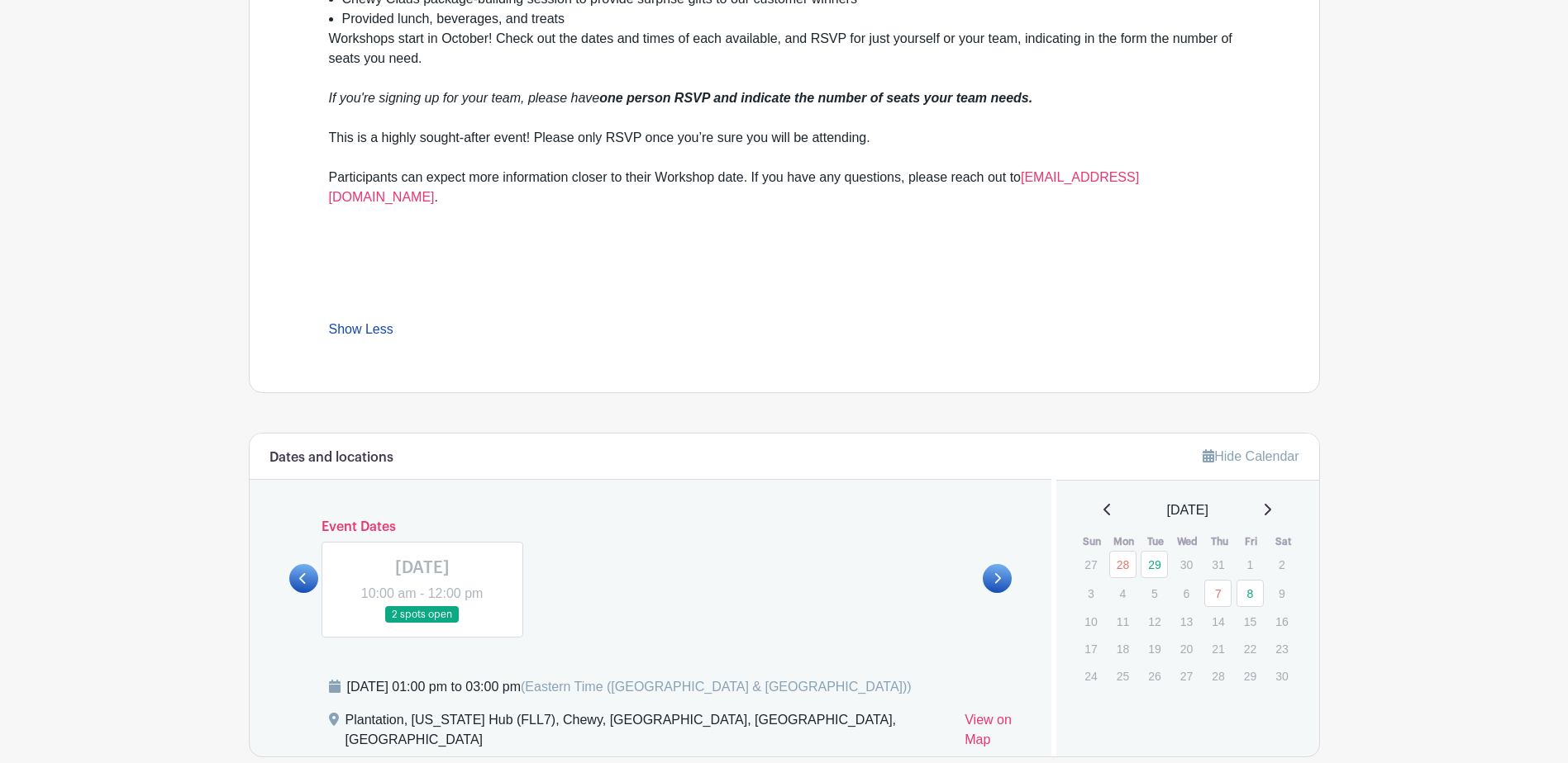
click at [297, 564] on link at bounding box center [303, 578] width 29 height 29
click at [1103, 504] on icon at bounding box center [1106, 510] width 7 height 11
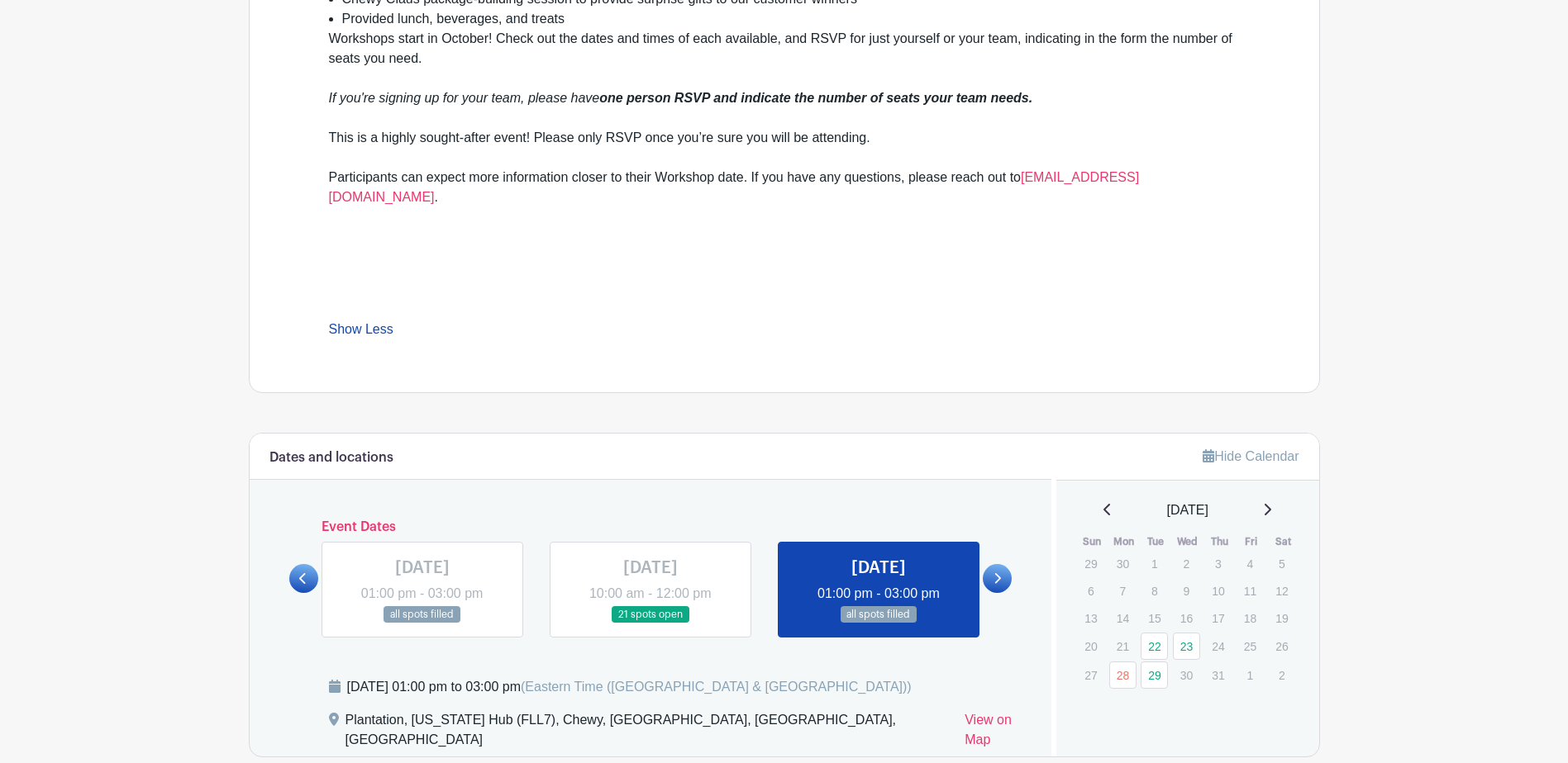
click at [999, 573] on icon at bounding box center [997, 578] width 8 height 12
click at [296, 564] on link at bounding box center [303, 578] width 29 height 29
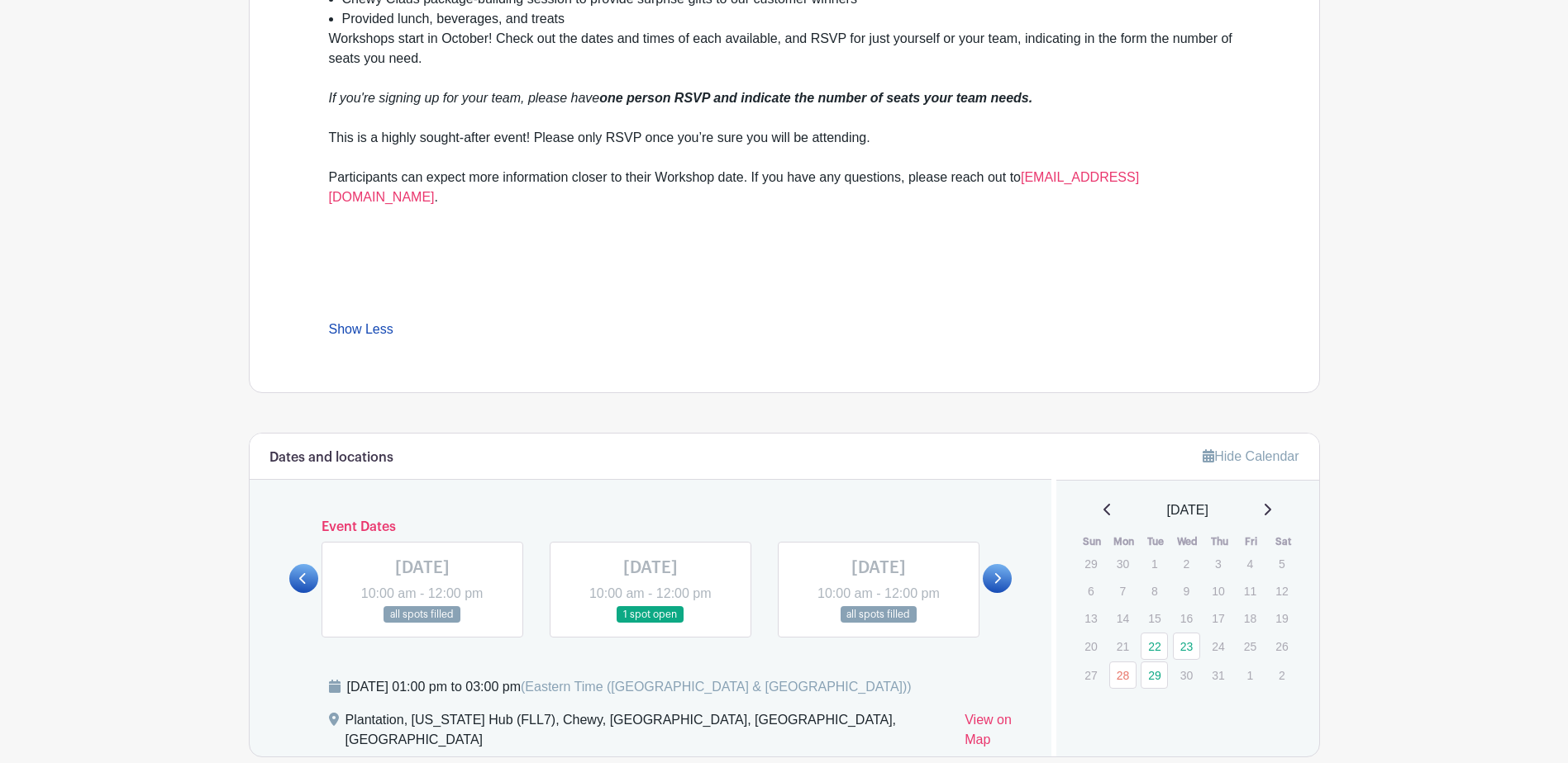
click at [296, 564] on link at bounding box center [303, 578] width 29 height 29
